Goal: Task Accomplishment & Management: Manage account settings

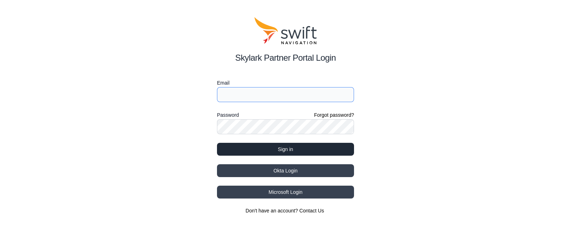
type input "[PERSON_NAME][EMAIL_ADDRESS][PERSON_NAME]"
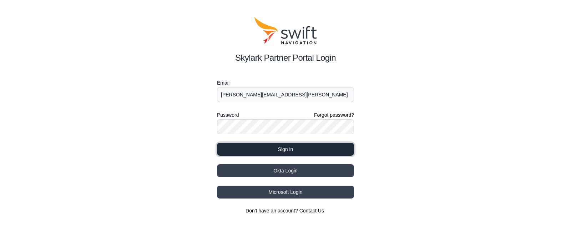
click at [271, 143] on button "Sign in" at bounding box center [285, 149] width 137 height 13
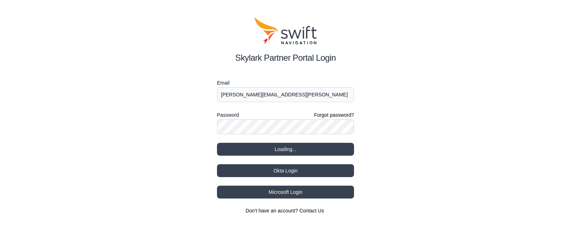
select select
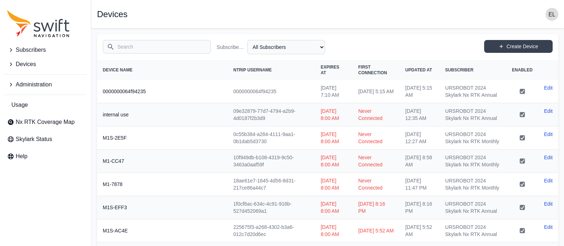
click at [149, 41] on input "Search" at bounding box center [157, 47] width 108 height 14
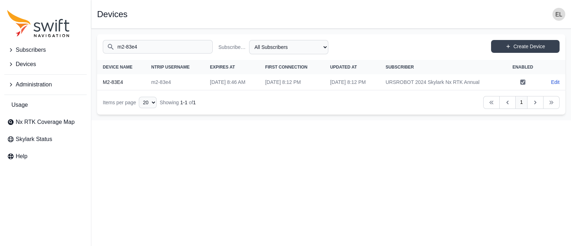
type input "m2-83e4"
click at [188, 83] on td "m2-83e4" at bounding box center [175, 82] width 59 height 16
click at [555, 81] on link "Edit" at bounding box center [555, 82] width 9 height 7
select select "b644441d-e755-4979-866a-1eb00d20fa50"
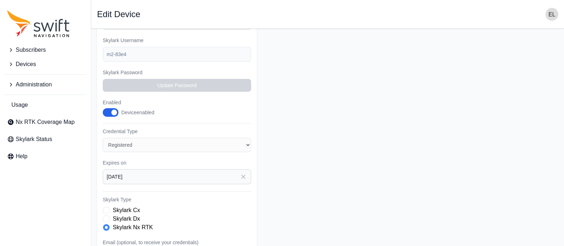
scroll to position [80, 0]
